Goal: Task Accomplishment & Management: Use online tool/utility

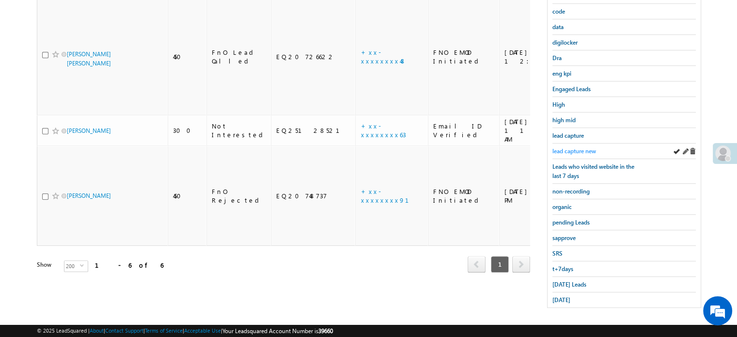
click at [577, 149] on span "lead capture new" at bounding box center [575, 150] width 44 height 7
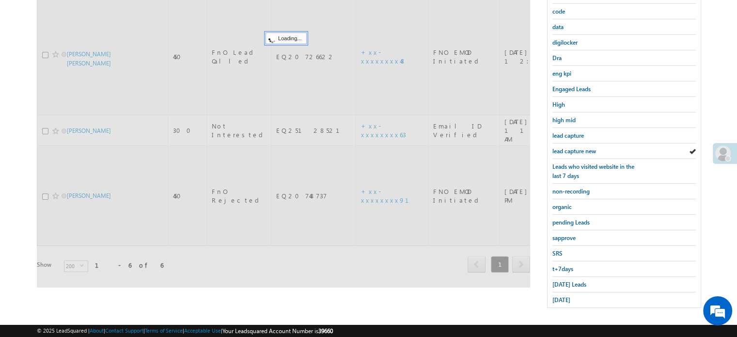
click at [577, 149] on span "lead capture new" at bounding box center [575, 150] width 44 height 7
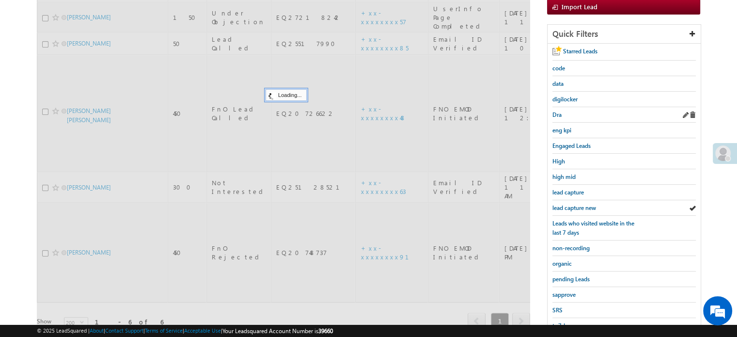
scroll to position [111, 0]
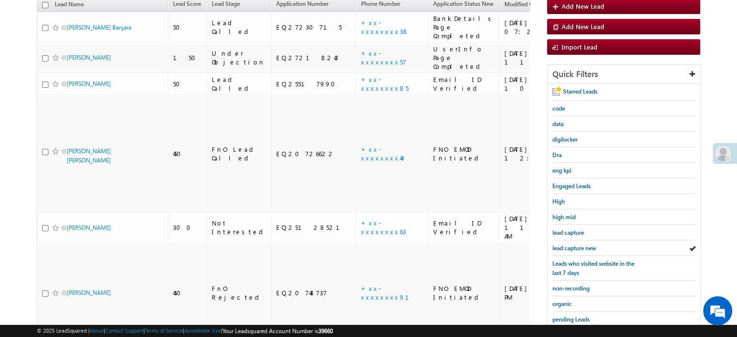
click at [714, 150] on div at bounding box center [725, 153] width 24 height 21
click at [720, 150] on span at bounding box center [724, 153] width 16 height 16
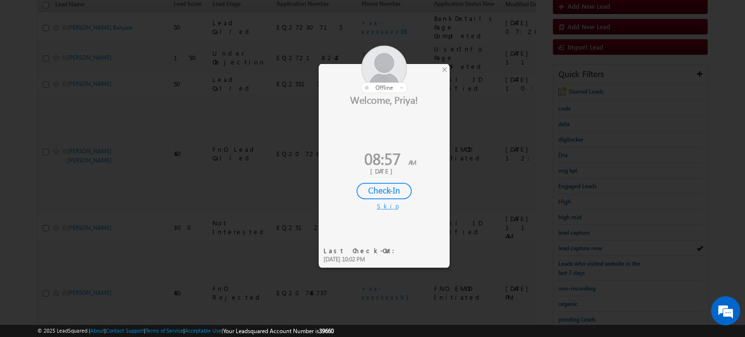
click at [366, 192] on div "Check-In" at bounding box center [383, 191] width 55 height 16
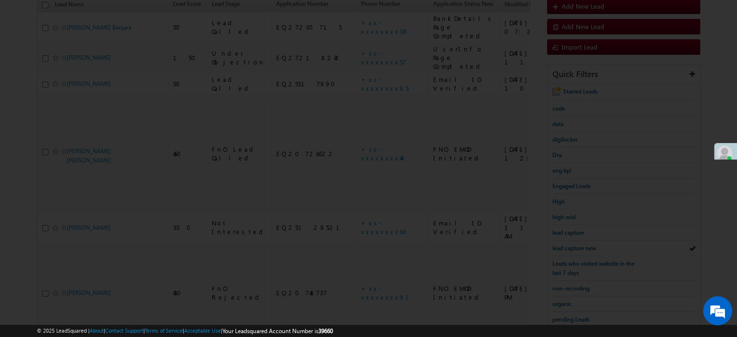
click at [564, 246] on div at bounding box center [368, 168] width 737 height 337
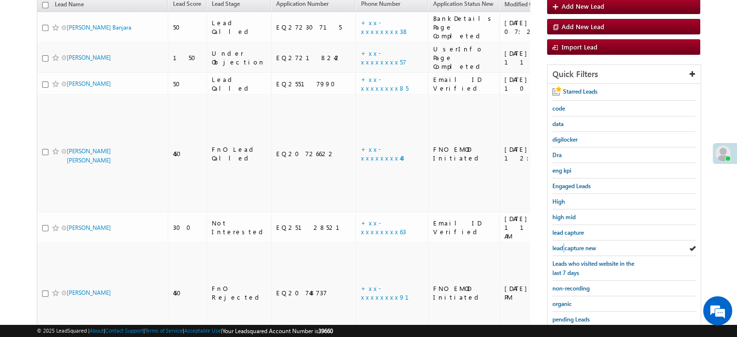
click at [564, 246] on span "lead capture new" at bounding box center [575, 247] width 44 height 7
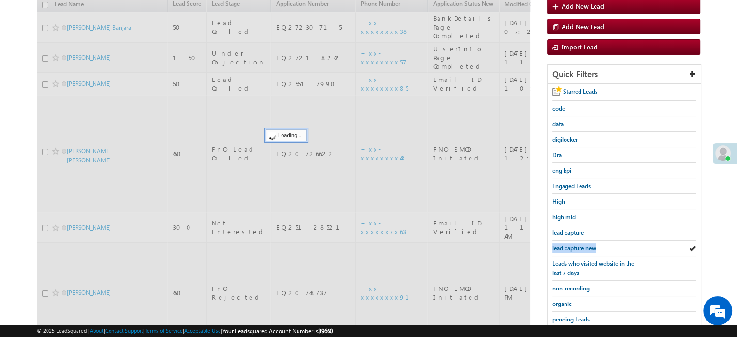
click at [564, 246] on span "lead capture new" at bounding box center [575, 247] width 44 height 7
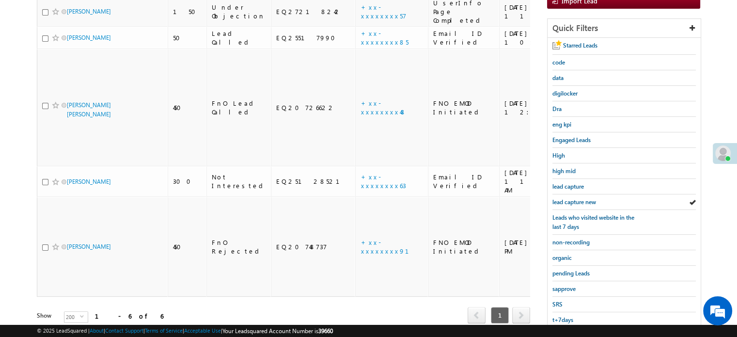
scroll to position [208, 0]
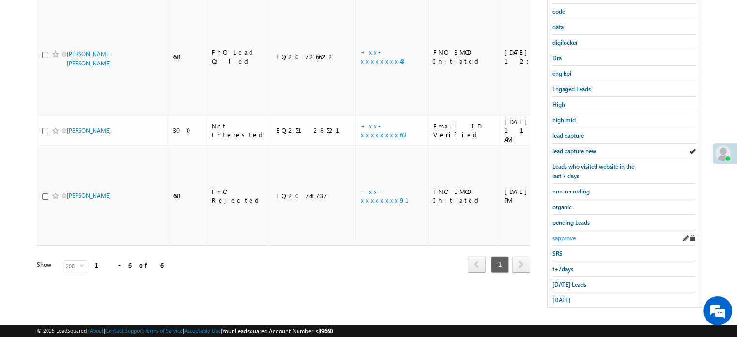
click at [575, 234] on span "sapprove" at bounding box center [564, 237] width 23 height 7
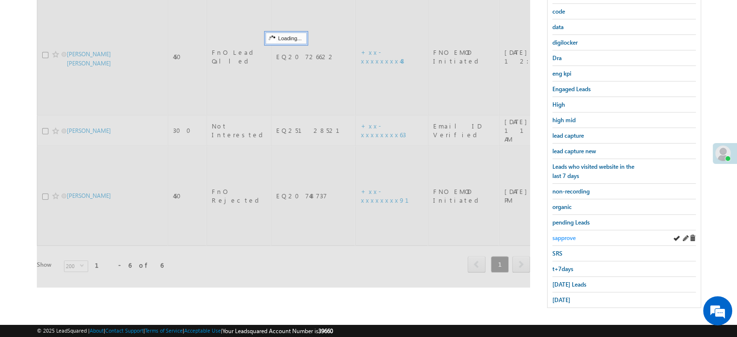
click at [567, 234] on span "sapprove" at bounding box center [564, 237] width 23 height 7
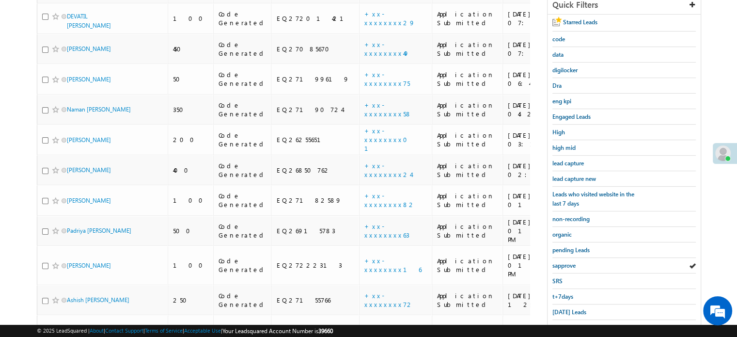
scroll to position [186, 0]
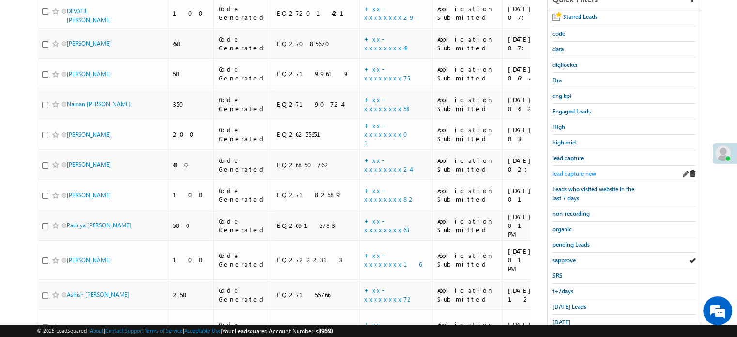
click at [558, 171] on span "lead capture new" at bounding box center [575, 173] width 44 height 7
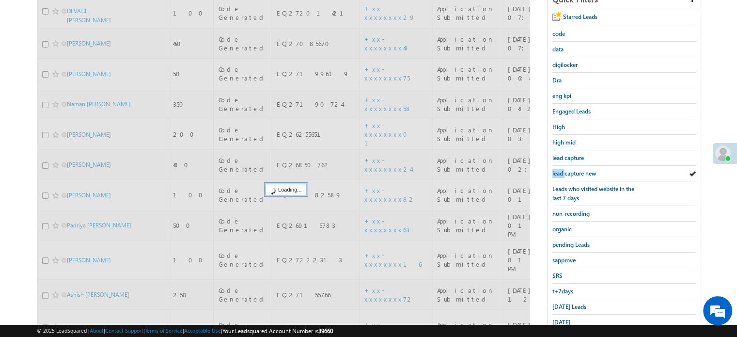
click at [558, 171] on span "lead capture new" at bounding box center [575, 173] width 44 height 7
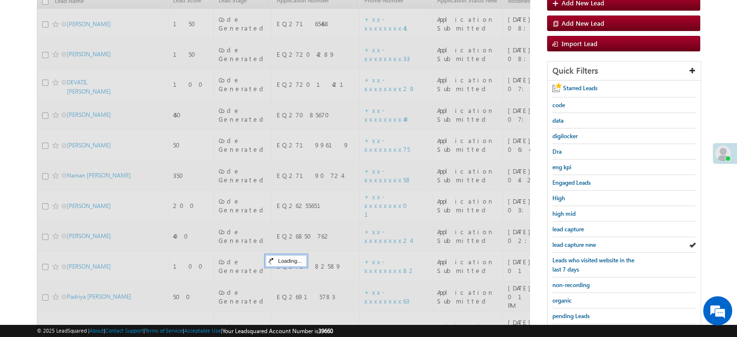
scroll to position [40, 0]
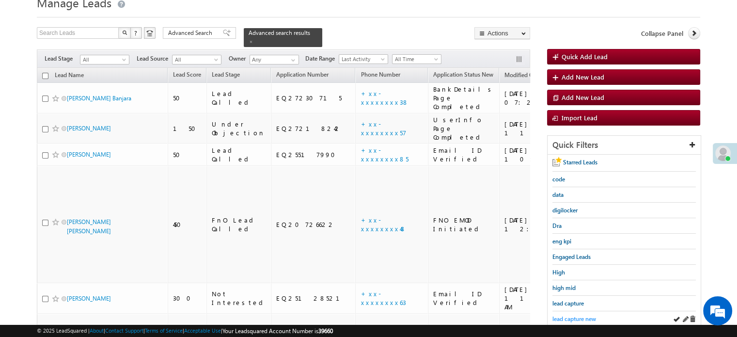
click at [569, 315] on span "lead capture new" at bounding box center [575, 318] width 44 height 7
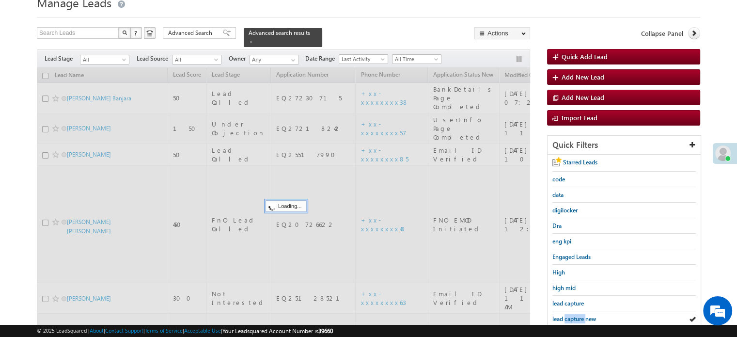
click at [569, 315] on span "lead capture new" at bounding box center [575, 318] width 44 height 7
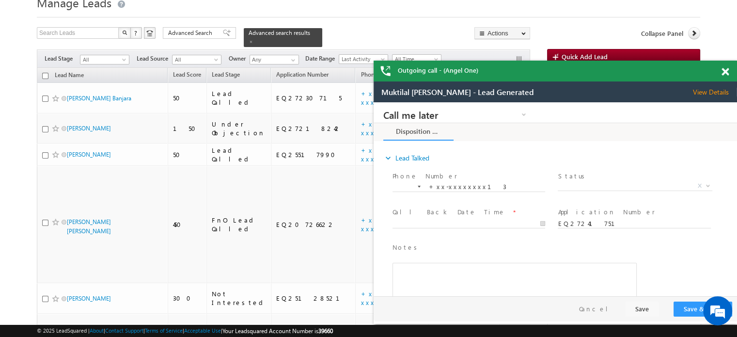
scroll to position [0, 0]
click at [728, 71] on span at bounding box center [725, 72] width 7 height 8
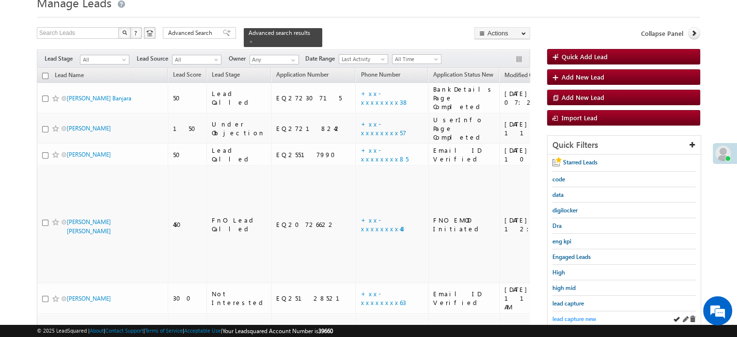
click at [562, 315] on span "lead capture new" at bounding box center [575, 318] width 44 height 7
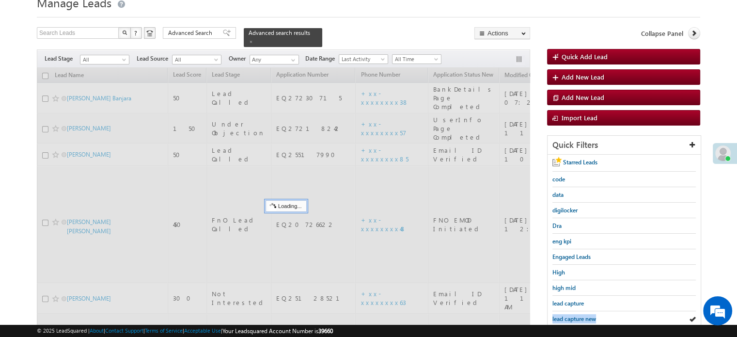
click at [562, 315] on span "lead capture new" at bounding box center [575, 318] width 44 height 7
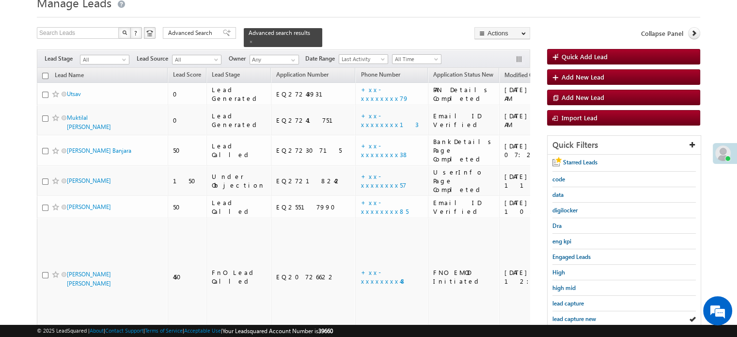
click at [562, 315] on span "lead capture new" at bounding box center [575, 318] width 44 height 7
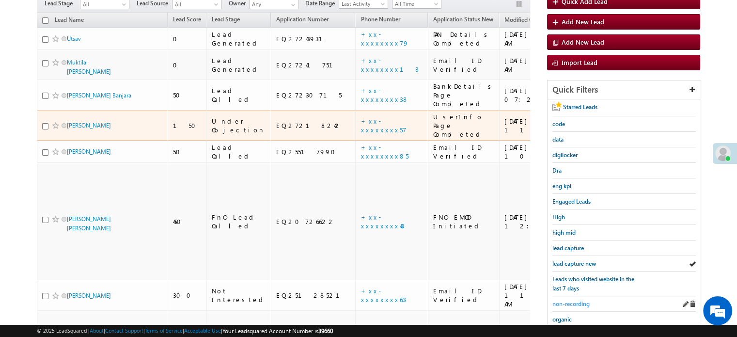
scroll to position [186, 0]
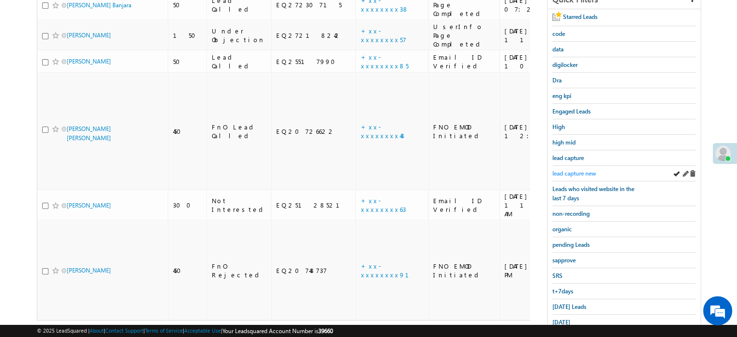
click at [583, 172] on span "lead capture new" at bounding box center [575, 173] width 44 height 7
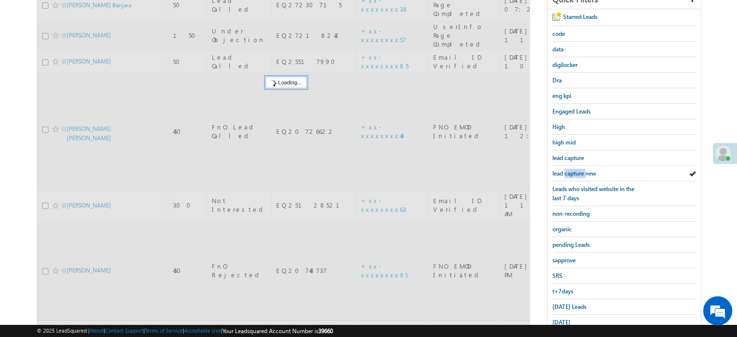
click at [583, 172] on span "lead capture new" at bounding box center [575, 173] width 44 height 7
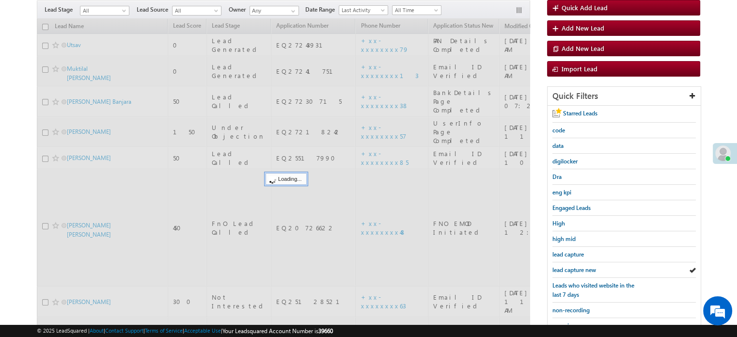
scroll to position [89, 0]
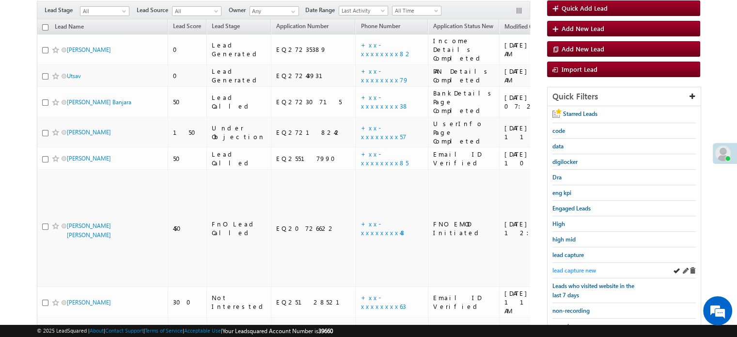
click at [569, 269] on span "lead capture new" at bounding box center [575, 270] width 44 height 7
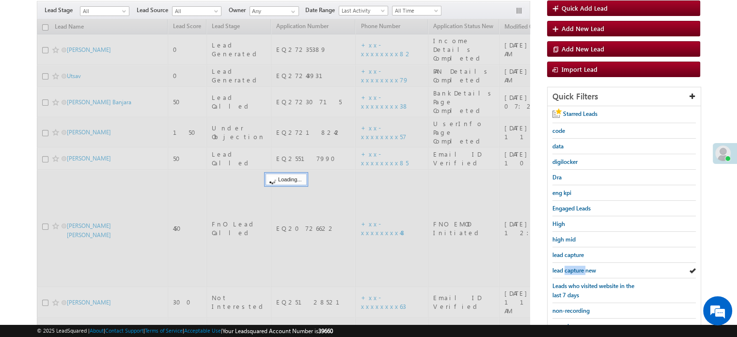
click at [569, 269] on span "lead capture new" at bounding box center [575, 270] width 44 height 7
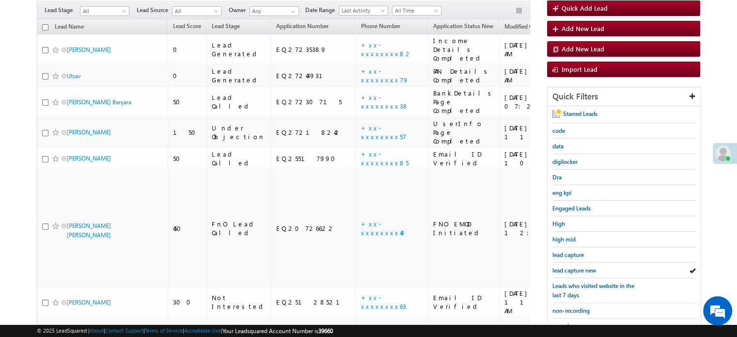
click at [569, 269] on span "lead capture new" at bounding box center [575, 270] width 44 height 7
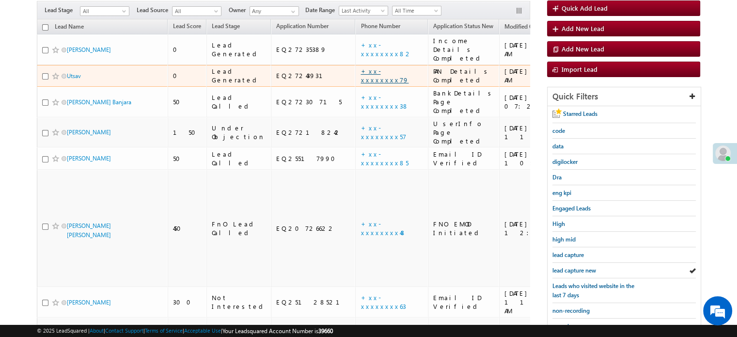
click at [361, 67] on link "+xx-xxxxxxxx79" at bounding box center [385, 75] width 48 height 17
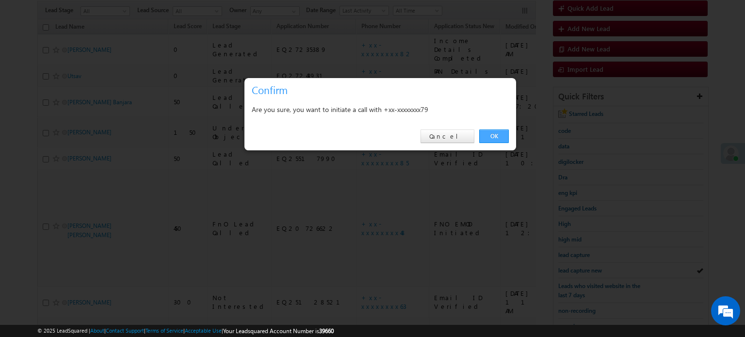
click at [503, 139] on link "OK" at bounding box center [494, 136] width 30 height 14
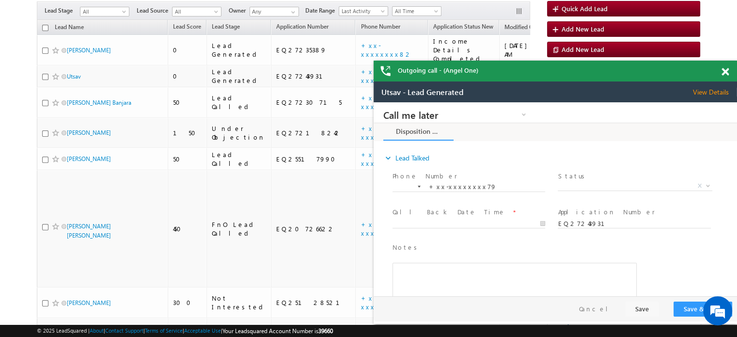
scroll to position [0, 0]
click at [729, 70] on div "Outgoing call - (Angel One)" at bounding box center [556, 71] width 364 height 21
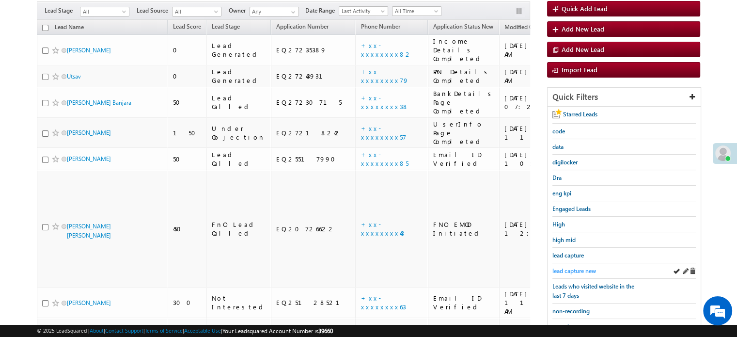
click at [561, 267] on span "lead capture new" at bounding box center [575, 270] width 44 height 7
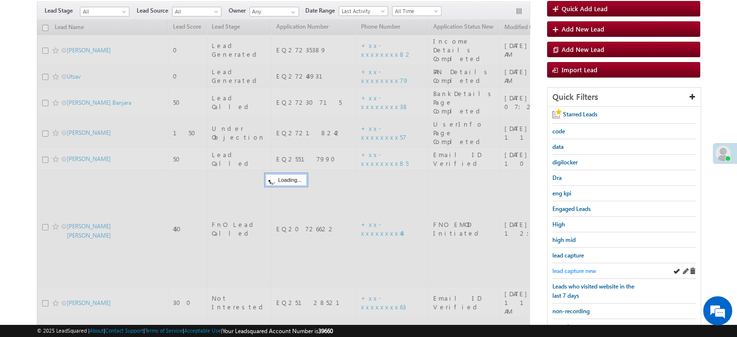
scroll to position [89, 0]
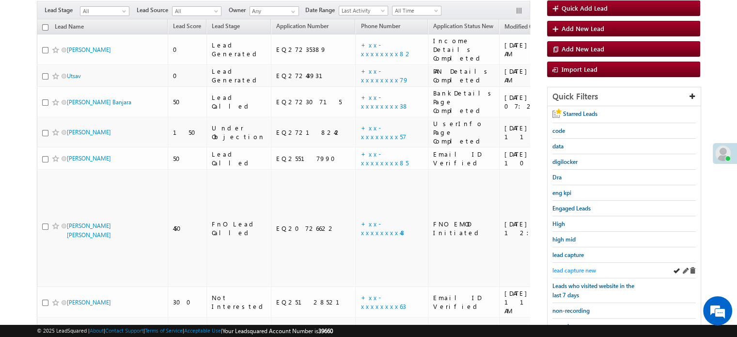
click at [581, 267] on span "lead capture new" at bounding box center [575, 270] width 44 height 7
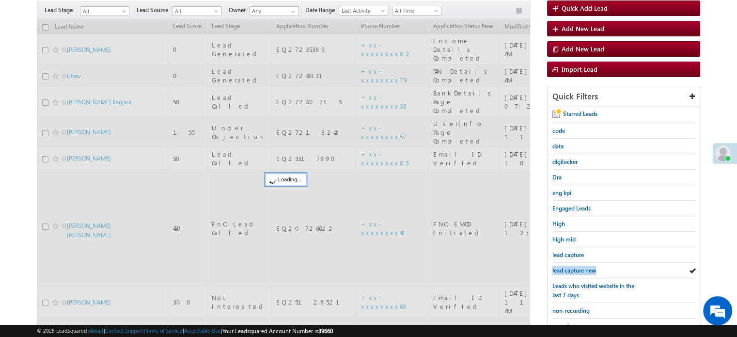
click at [581, 267] on span "lead capture new" at bounding box center [575, 270] width 44 height 7
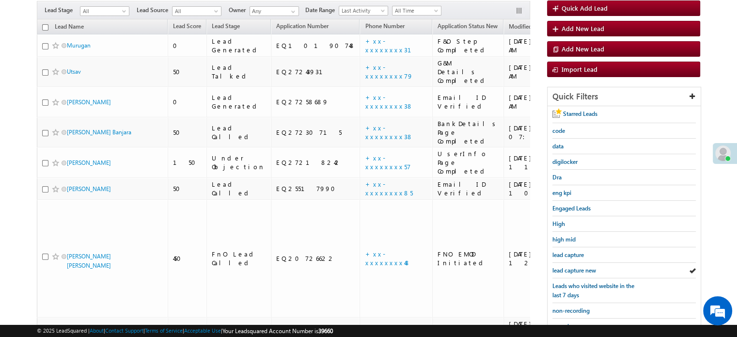
click at [581, 267] on span "lead capture new" at bounding box center [575, 270] width 44 height 7
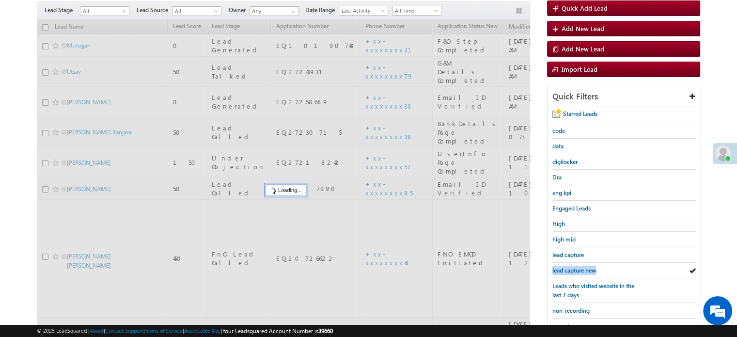
click at [581, 267] on span "lead capture new" at bounding box center [575, 270] width 44 height 7
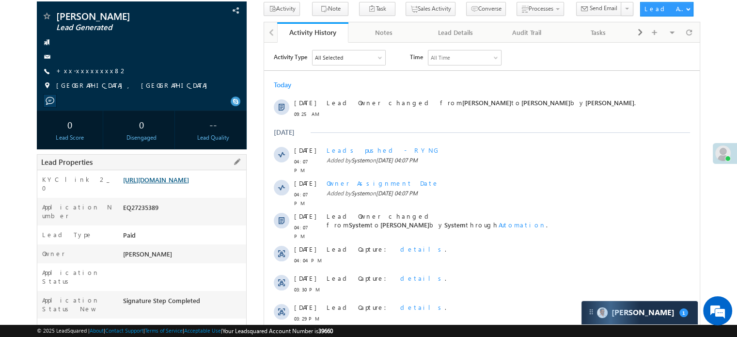
scroll to position [48, 0]
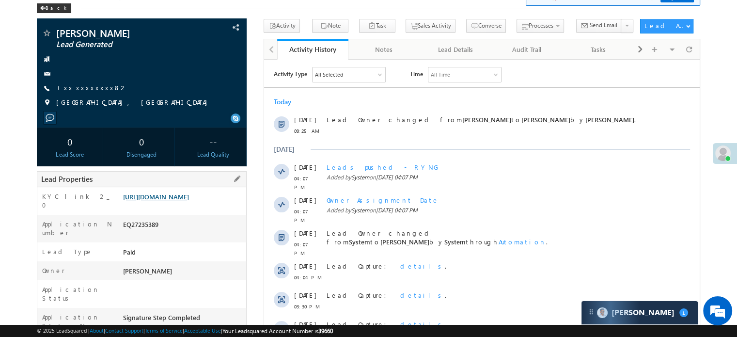
click at [171, 201] on link "https://angelbroking1-pk3em7sa.customui-test.leadsquared.com?leadId=bd5d6c01-bc…" at bounding box center [156, 196] width 66 height 8
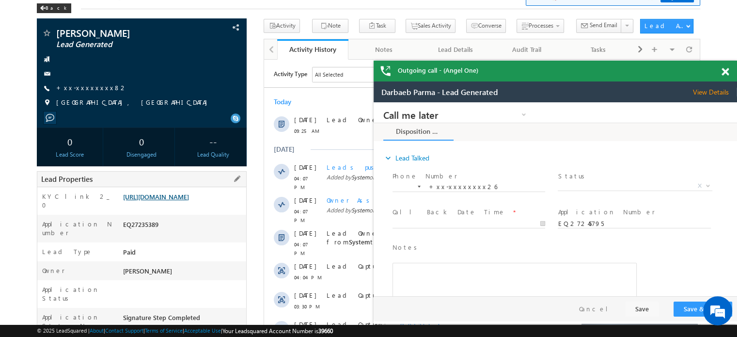
scroll to position [0, 0]
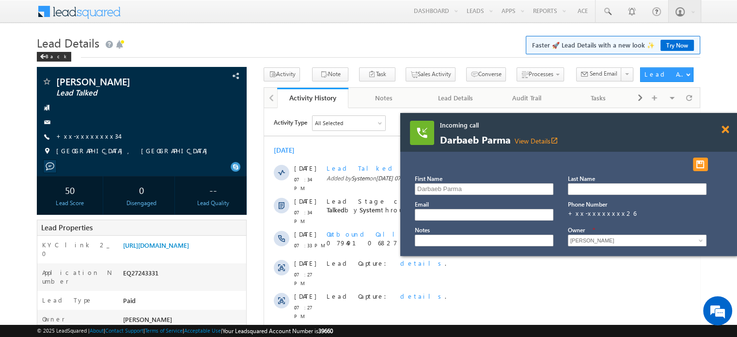
click at [727, 128] on span at bounding box center [725, 130] width 7 height 8
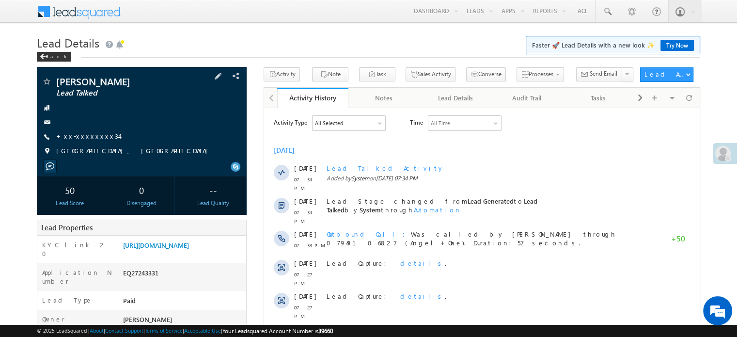
scroll to position [46, 0]
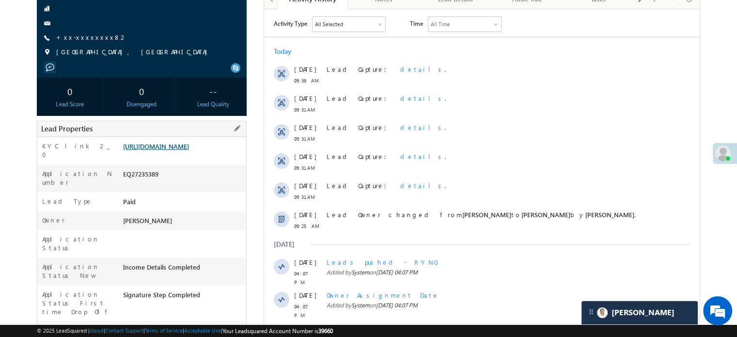
scroll to position [145, 0]
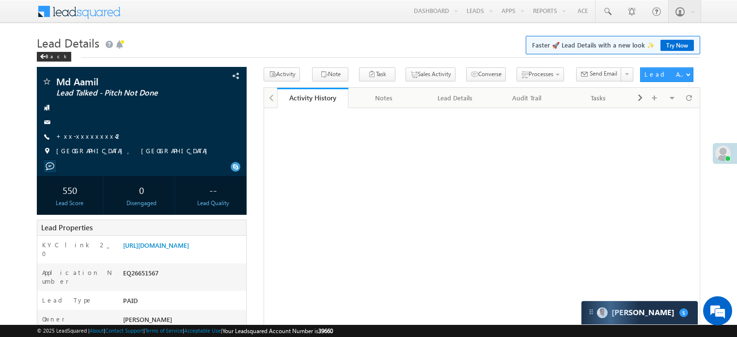
scroll to position [97, 0]
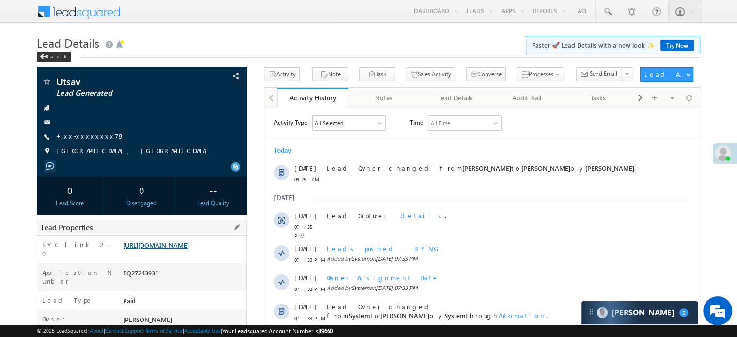
drag, startPoint x: 0, startPoint y: 0, endPoint x: 178, endPoint y: 252, distance: 308.6
click at [178, 249] on link "https://angelbroking1-pk3em7sa.customui-test.leadsquared.com?leadId=bfccb7fa-df…" at bounding box center [156, 245] width 66 height 8
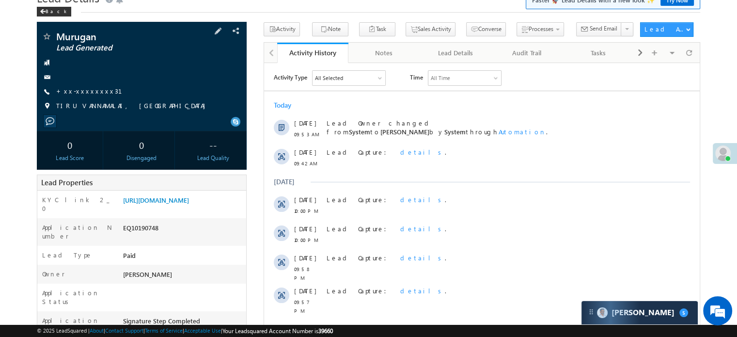
scroll to position [97, 0]
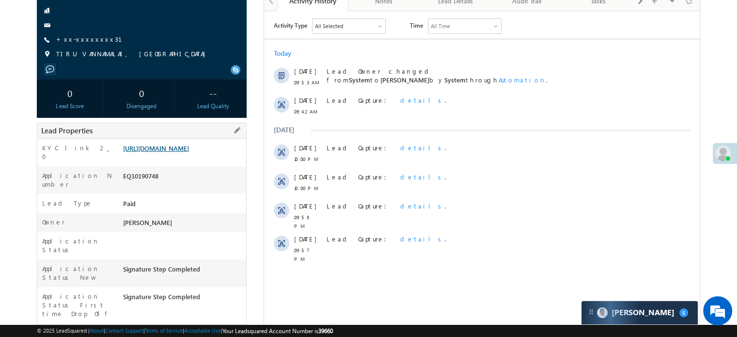
click at [171, 151] on link "[URL][DOMAIN_NAME]" at bounding box center [156, 148] width 66 height 8
